Goal: Task Accomplishment & Management: Use online tool/utility

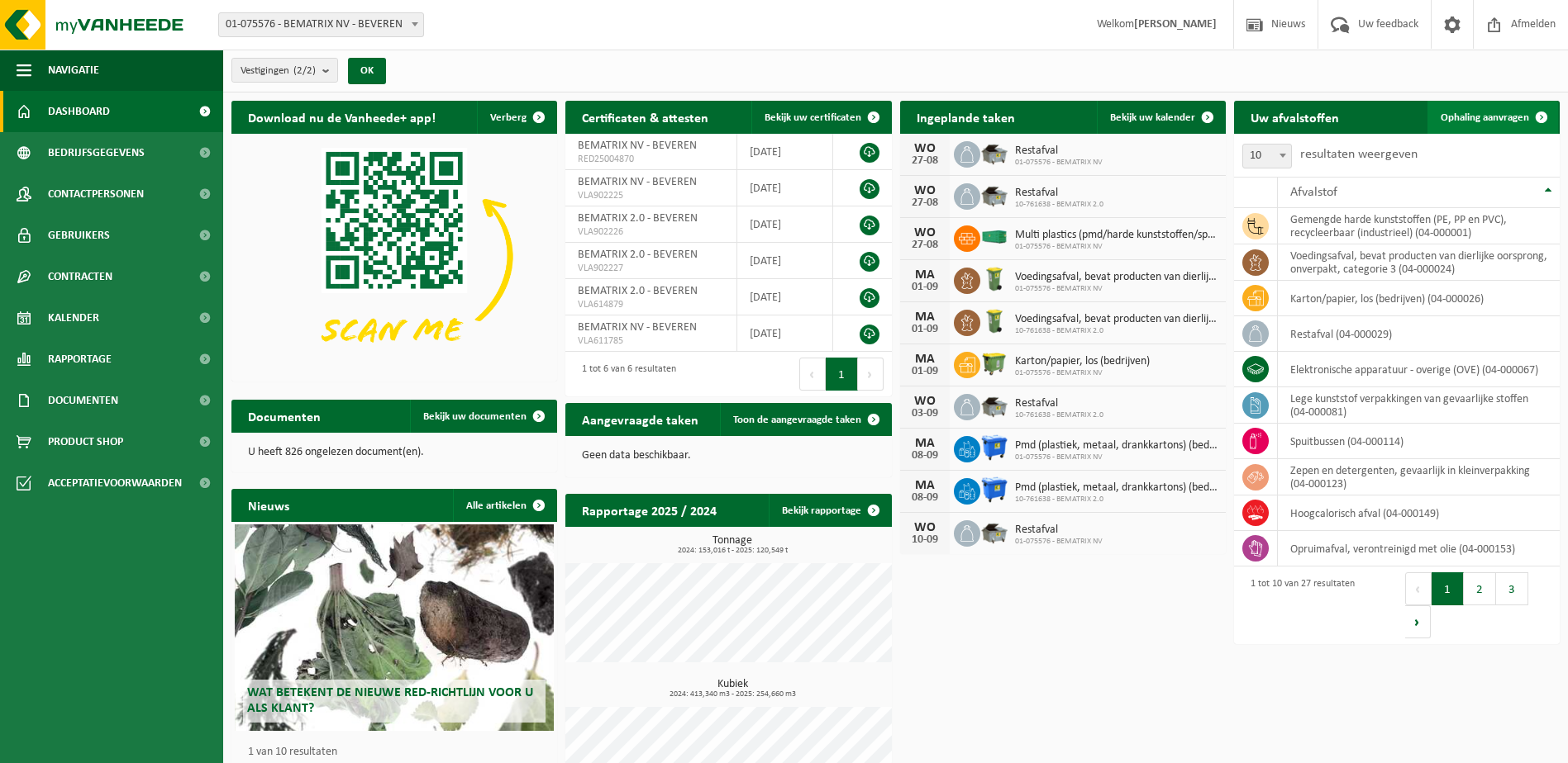
click at [1468, 115] on span "Ophaling aanvragen" at bounding box center [1484, 118] width 89 height 11
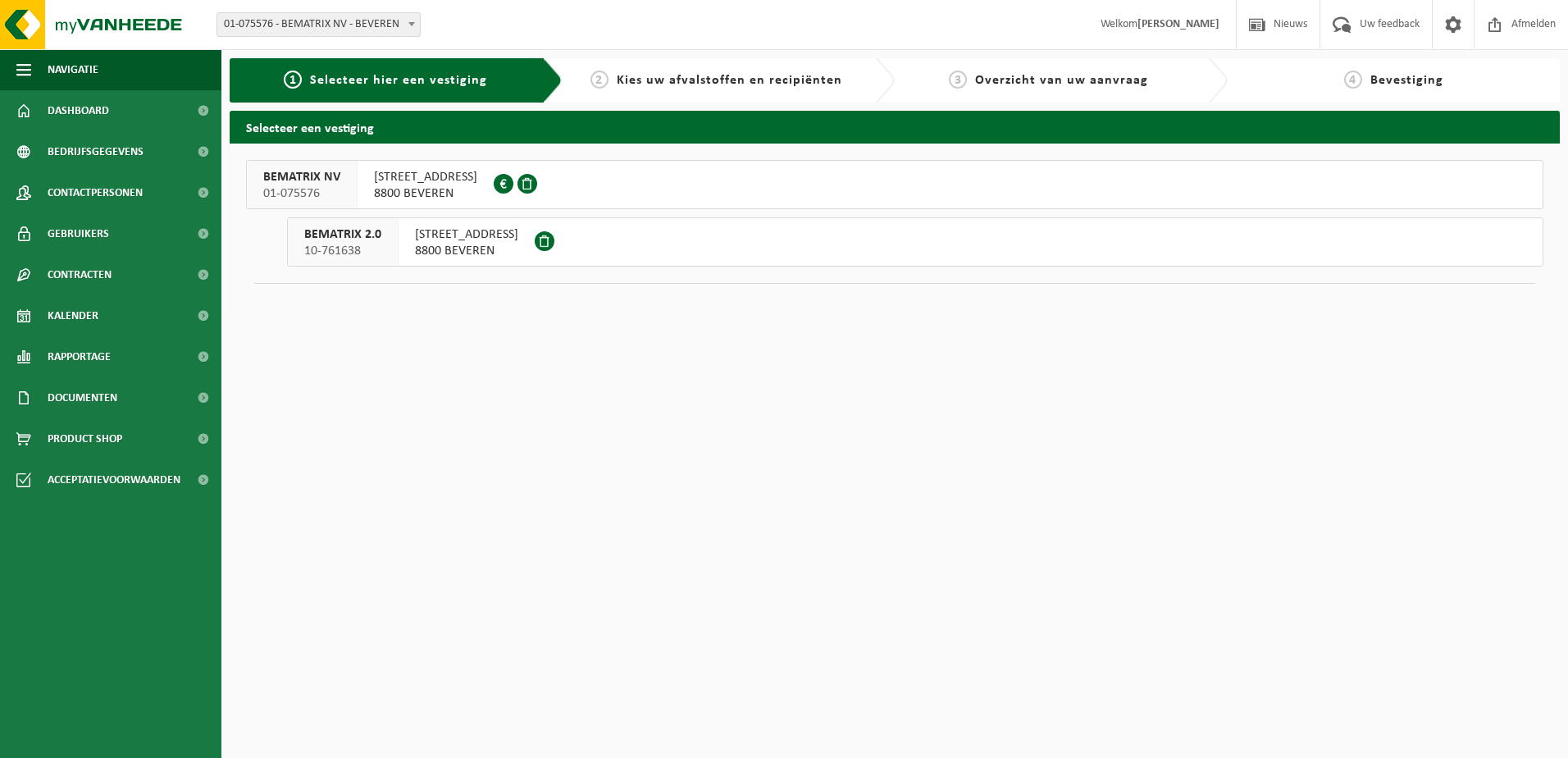
click at [438, 252] on span "8800 BEVEREN" at bounding box center [467, 251] width 104 height 17
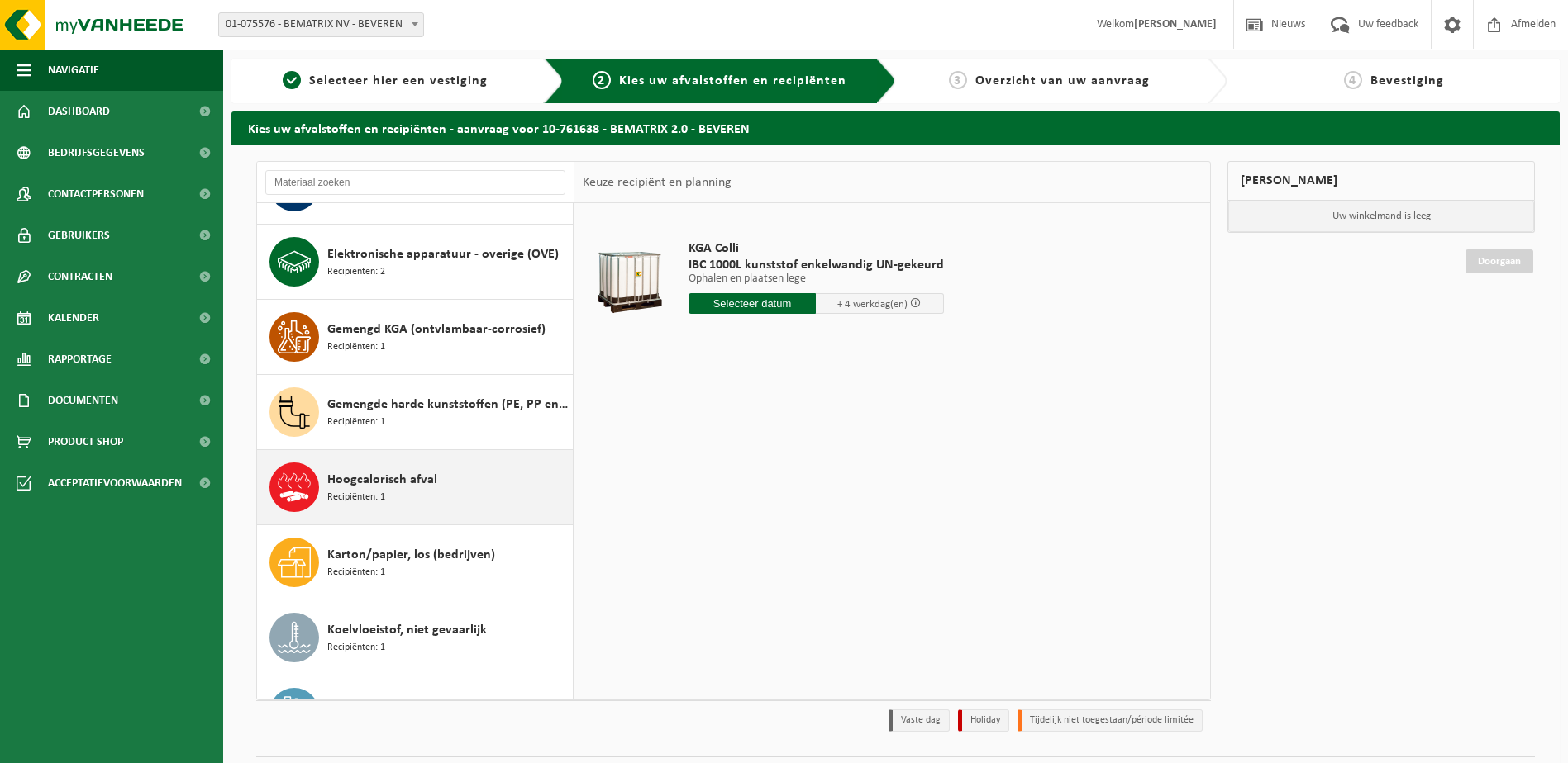
scroll to position [248, 0]
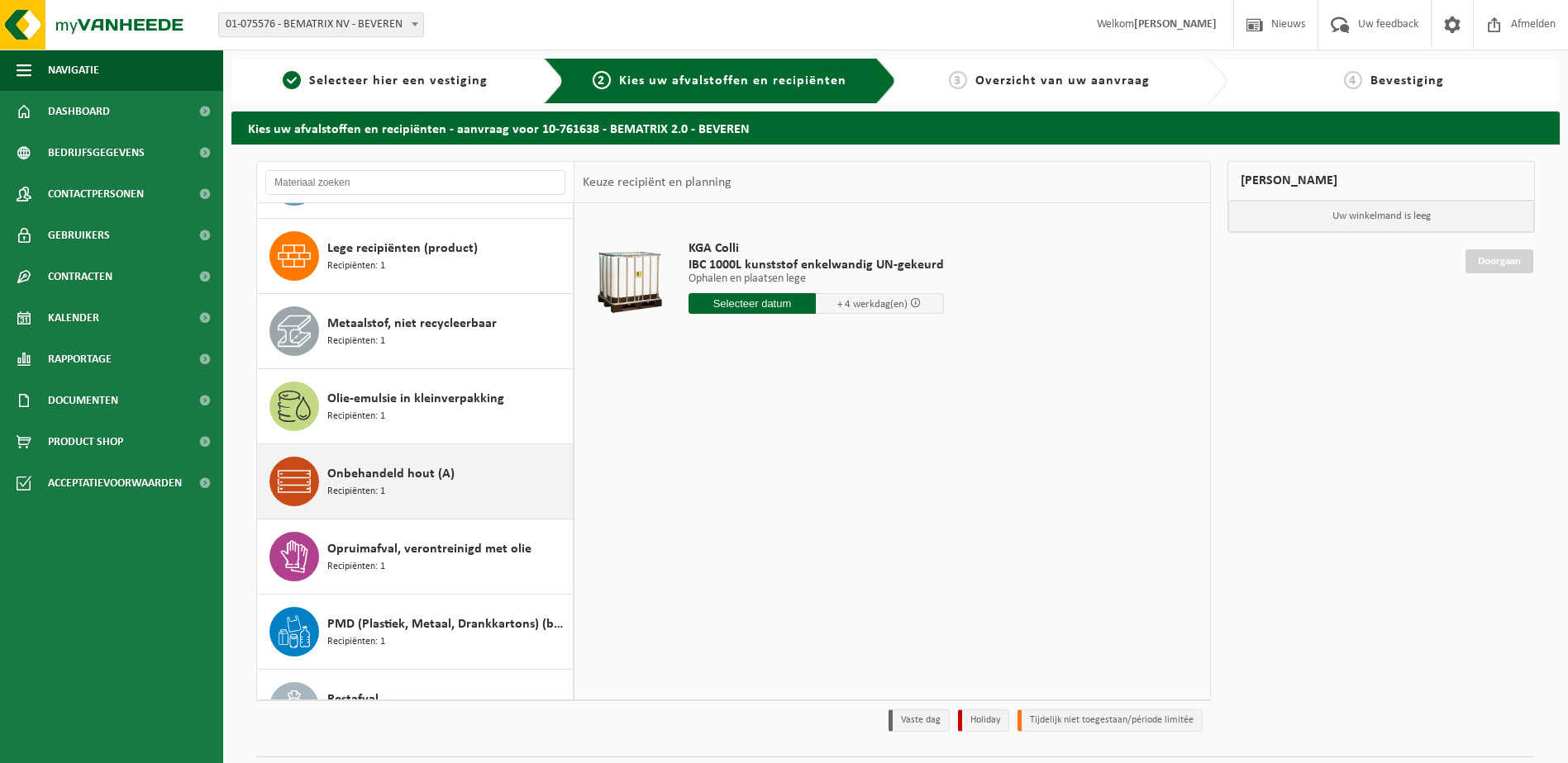
click at [375, 487] on span "Recipiënten: 1" at bounding box center [357, 492] width 58 height 16
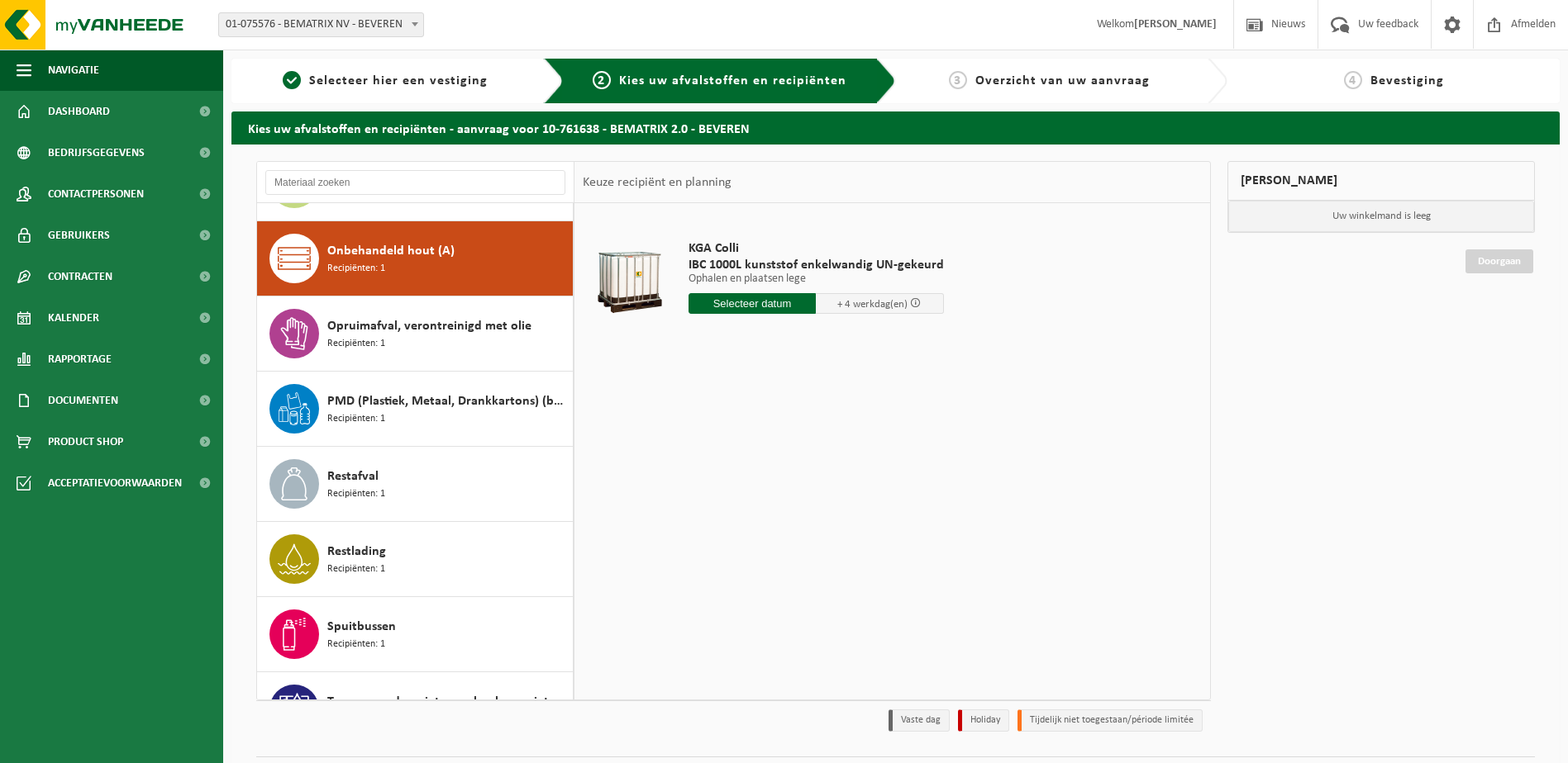
scroll to position [902, 0]
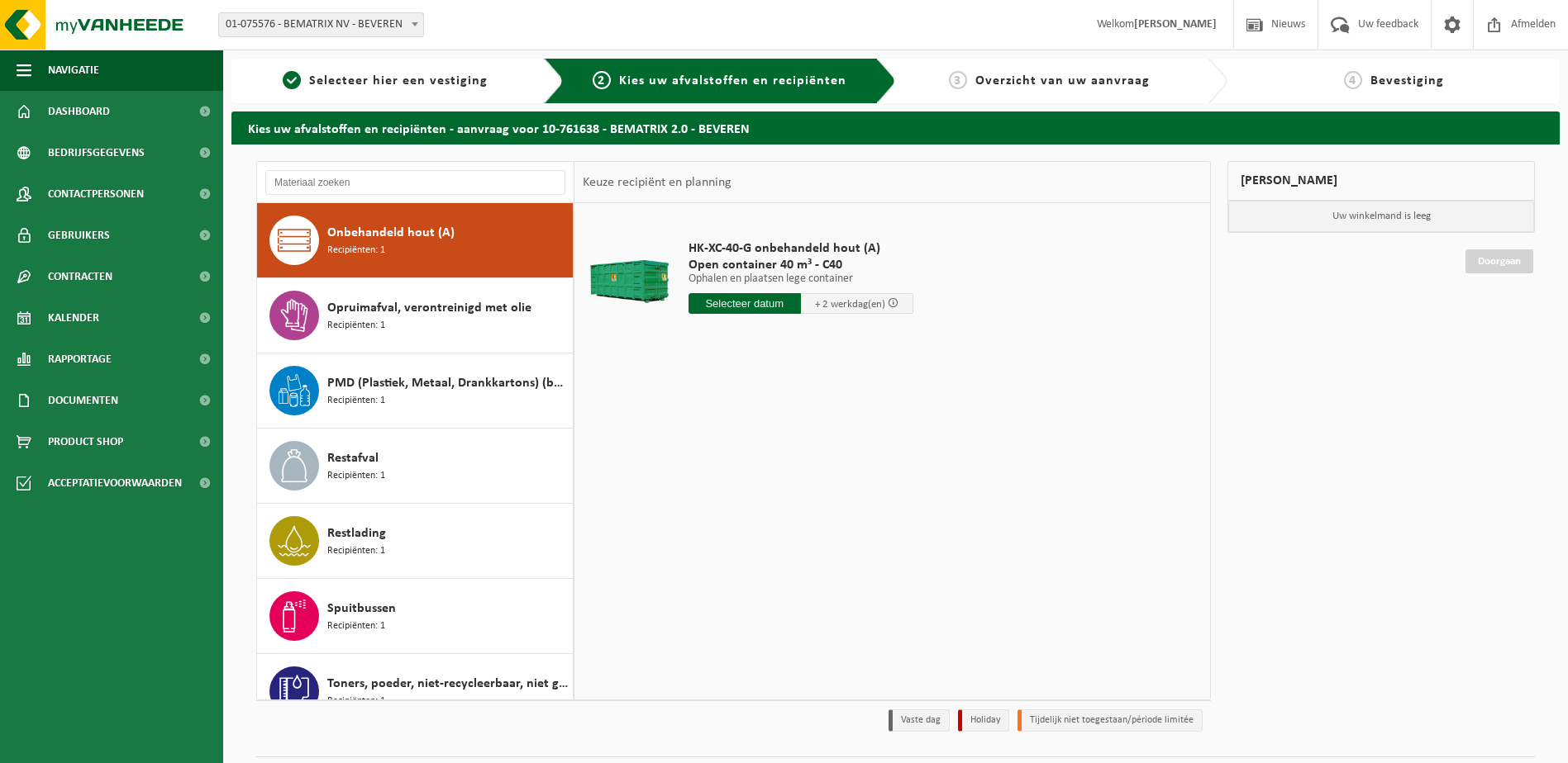
click at [770, 310] on input "text" at bounding box center [745, 303] width 112 height 21
click at [819, 501] on div "29" at bounding box center [819, 503] width 29 height 26
type input "Van 2025-08-29"
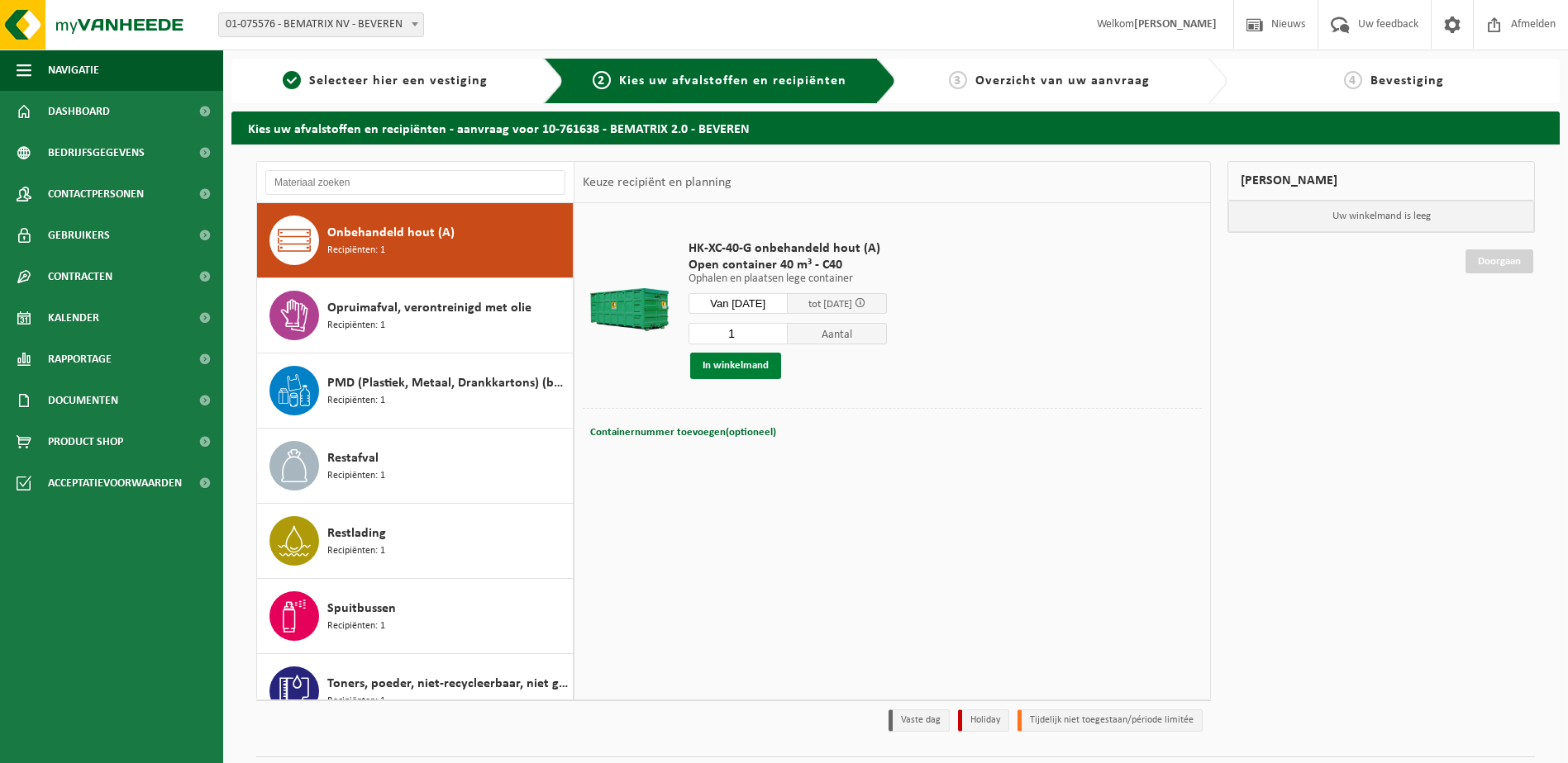
click at [754, 368] on button "In winkelmand" at bounding box center [735, 366] width 91 height 26
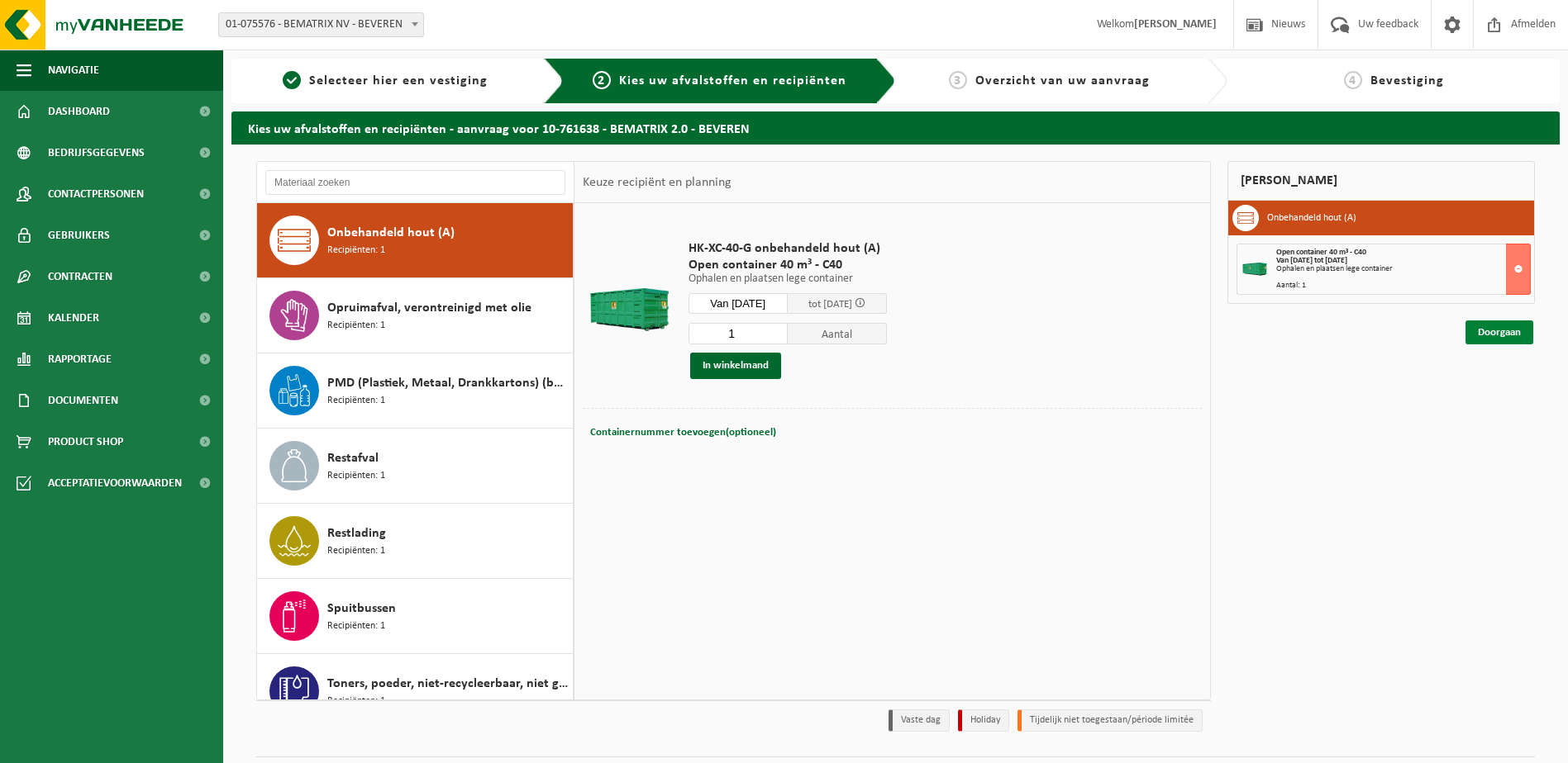
click at [1522, 335] on link "Doorgaan" at bounding box center [1499, 333] width 68 height 24
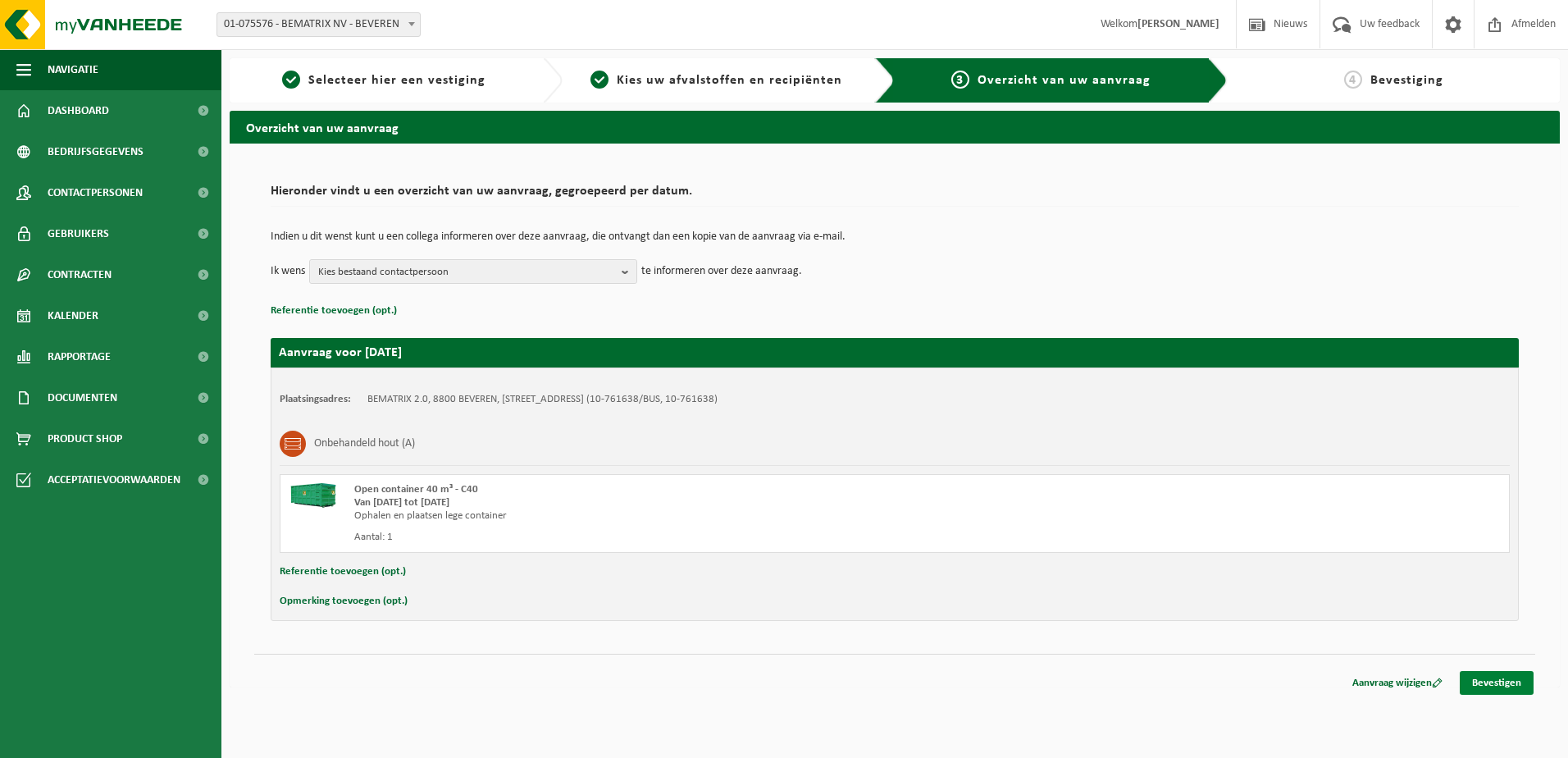
click at [1504, 687] on link "Bevestigen" at bounding box center [1497, 683] width 74 height 24
